Goal: Information Seeking & Learning: Learn about a topic

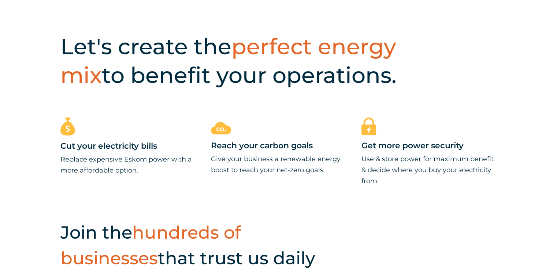
scroll to position [235, 0]
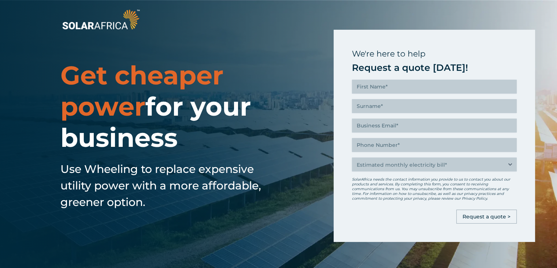
click at [237, 159] on div "Get cheaper power for your business Use Wheeling to replace expensive utility p…" at bounding box center [177, 139] width 234 height 159
